Goal: Communication & Community: Answer question/provide support

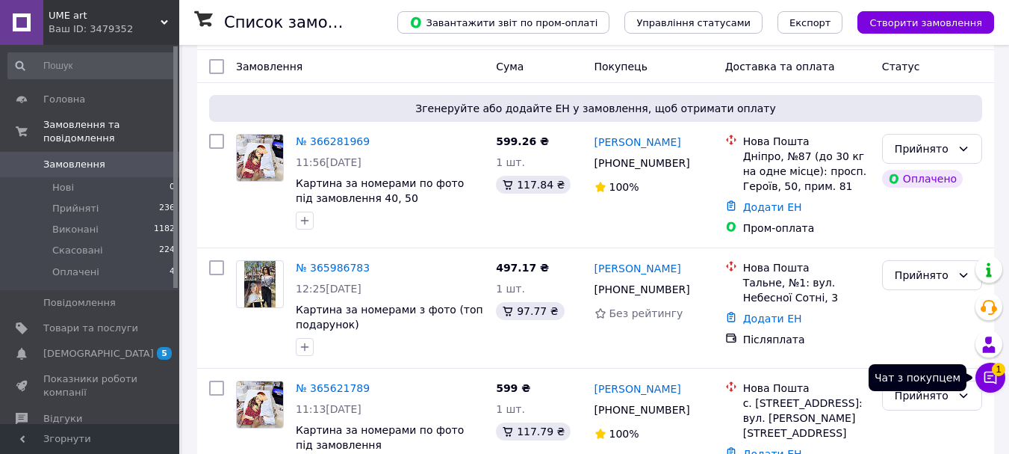
click at [993, 375] on icon at bounding box center [991, 377] width 13 height 13
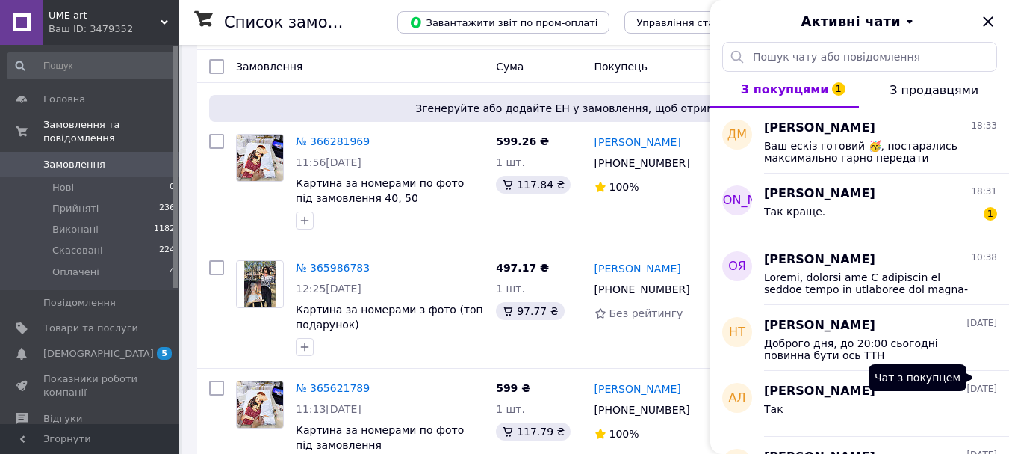
scroll to position [58, 0]
click at [933, 198] on div "[PERSON_NAME] 18:31" at bounding box center [880, 193] width 233 height 17
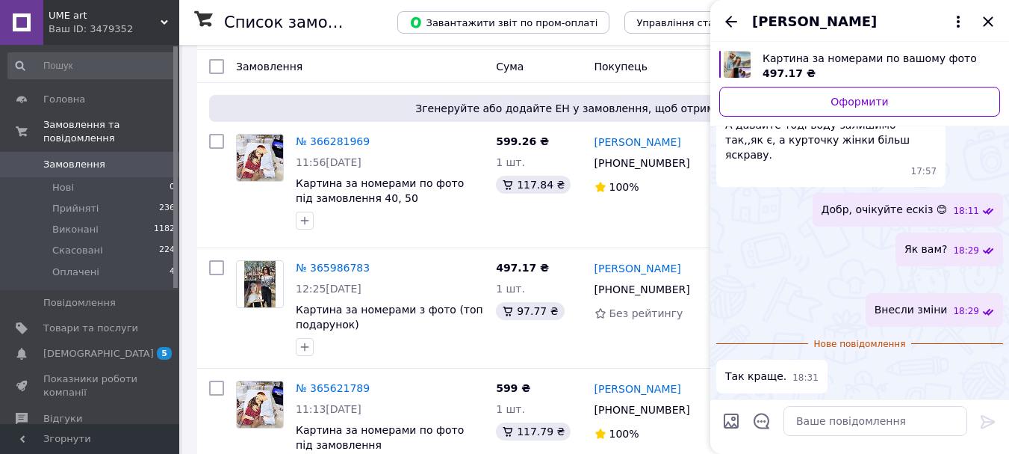
scroll to position [1428, 0]
click at [991, 274] on img at bounding box center [997, 280] width 12 height 12
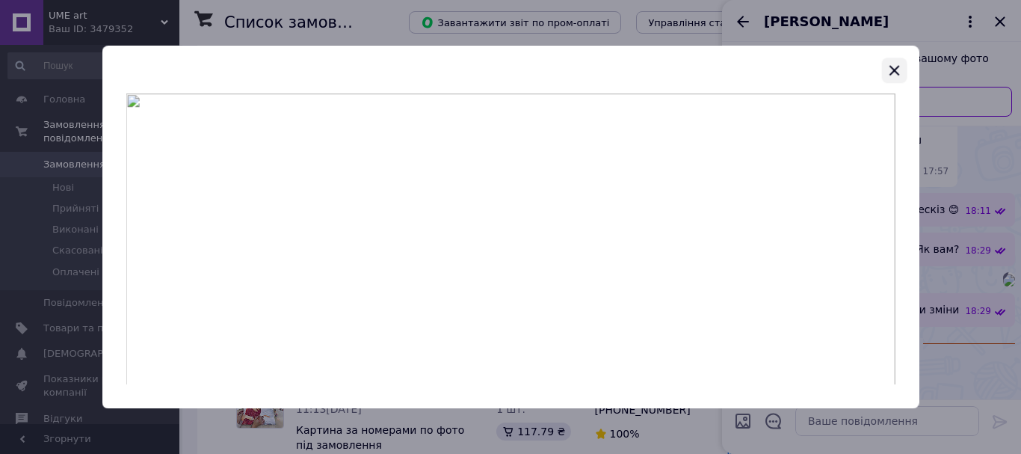
click at [899, 75] on icon "button" at bounding box center [894, 70] width 18 height 18
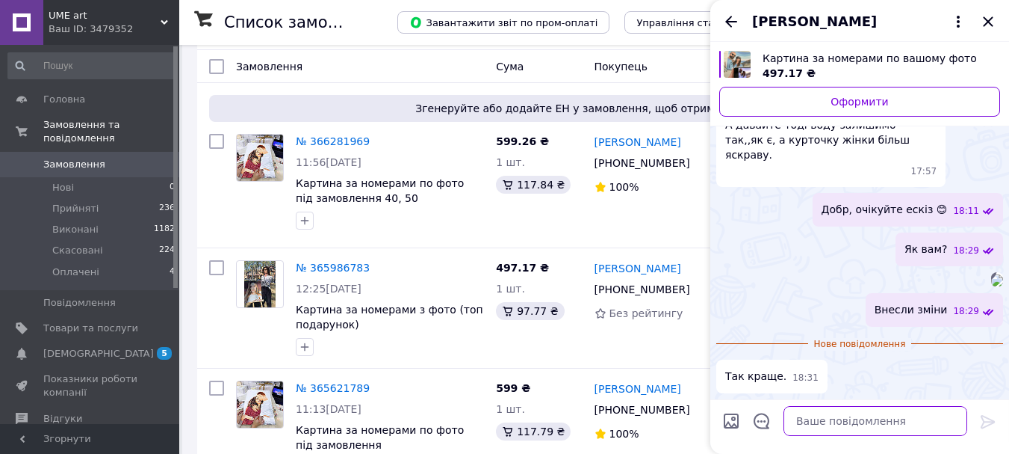
click at [888, 420] on textarea at bounding box center [876, 421] width 184 height 30
click at [848, 427] on textarea at bounding box center [876, 421] width 184 height 30
paste textarea "Зробимо 🤗 Також можемо додати до вашого комплекту лак та кріплення, завдяки яки…"
type textarea "Зробимо 🤗 Також можемо додати до вашого комплекту лак та кріплення, завдяки яки…"
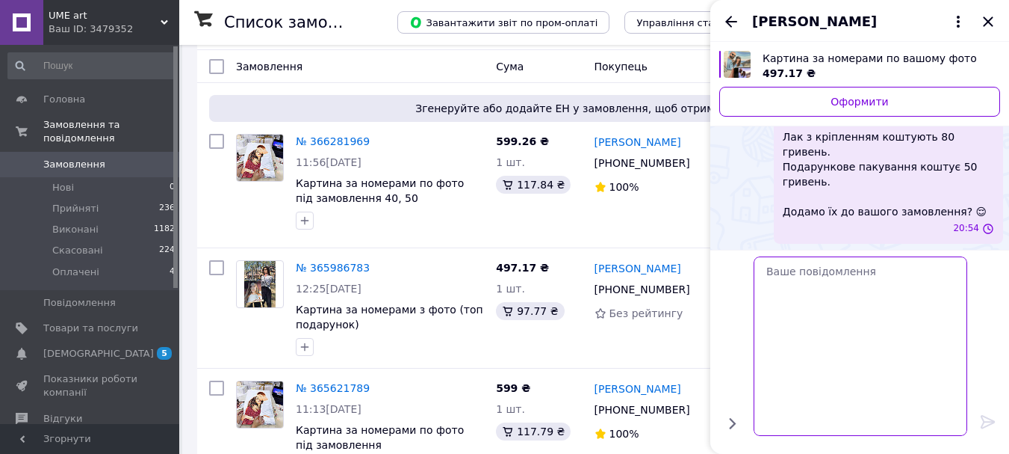
scroll to position [1650, 0]
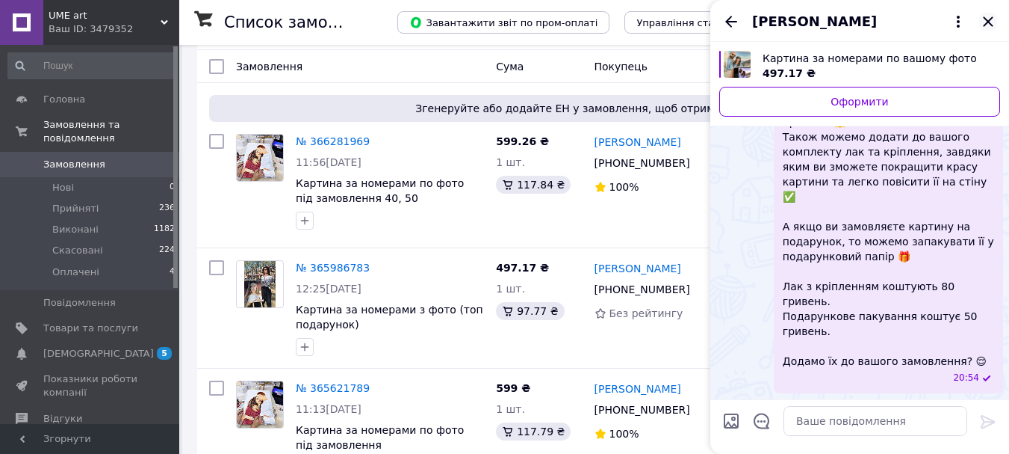
click at [983, 21] on icon "Закрити" at bounding box center [989, 22] width 18 height 18
